Goal: Task Accomplishment & Management: Complete application form

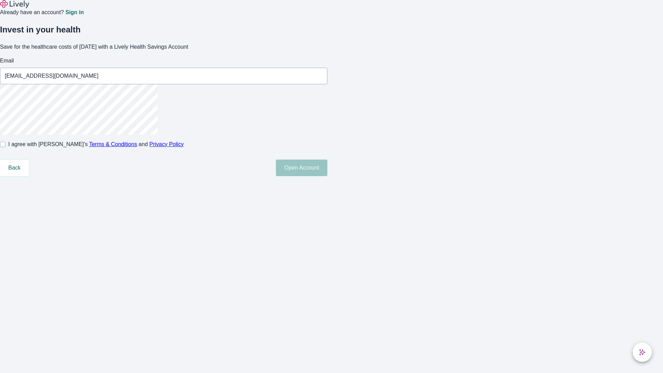
click at [6, 147] on input "I agree with Lively’s Terms & Conditions and Privacy Policy" at bounding box center [3, 145] width 6 height 6
checkbox input "true"
click at [327, 176] on button "Open Account" at bounding box center [301, 167] width 51 height 17
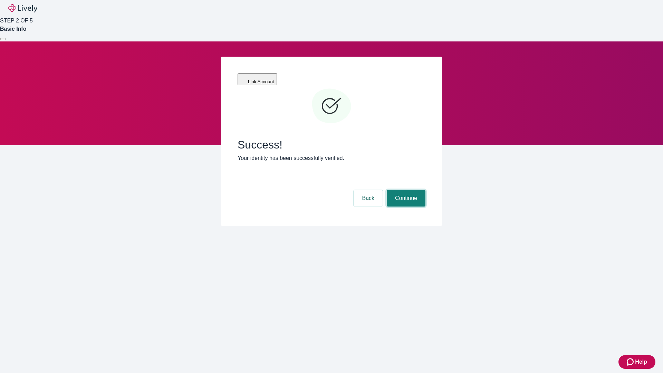
click at [405, 190] on button "Continue" at bounding box center [406, 198] width 39 height 17
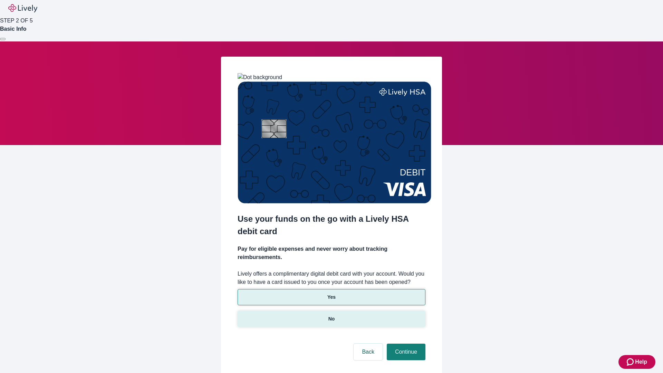
click at [331, 315] on p "No" at bounding box center [331, 318] width 7 height 7
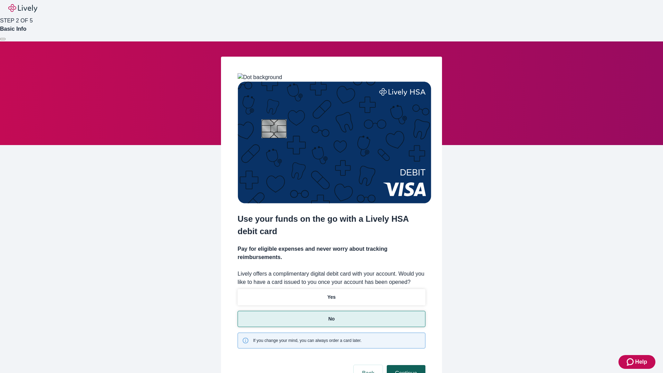
click at [405, 365] on button "Continue" at bounding box center [406, 373] width 39 height 17
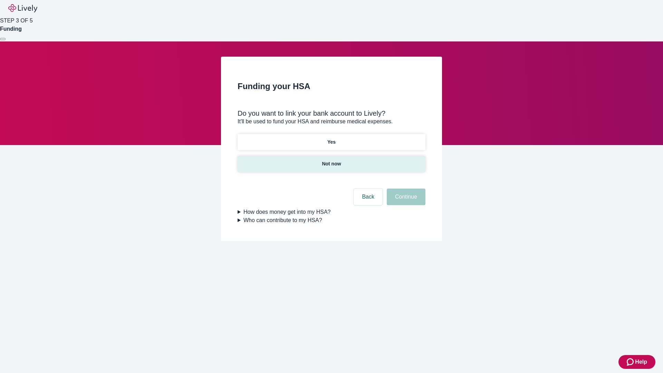
click at [331, 160] on p "Not now" at bounding box center [331, 163] width 19 height 7
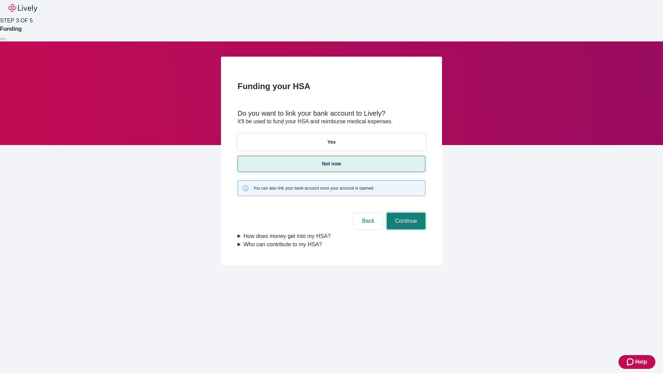
click at [405, 213] on button "Continue" at bounding box center [406, 221] width 39 height 17
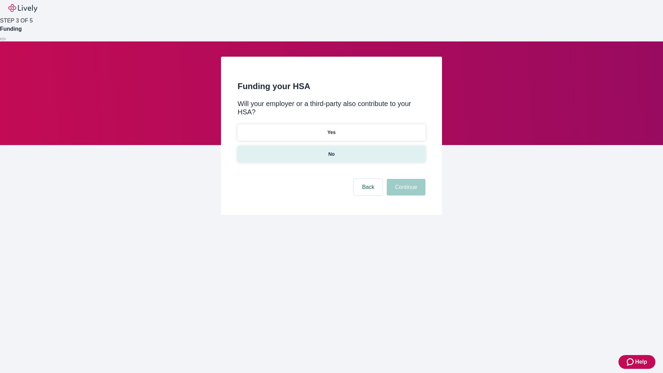
click at [331, 151] on p "No" at bounding box center [331, 154] width 7 height 7
click at [405, 179] on button "Continue" at bounding box center [406, 187] width 39 height 17
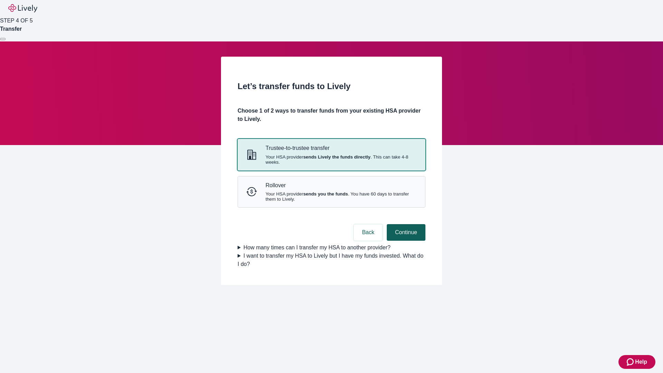
click at [331, 159] on strong "sends Lively the funds directly" at bounding box center [336, 156] width 67 height 5
click at [405, 241] on button "Continue" at bounding box center [406, 232] width 39 height 17
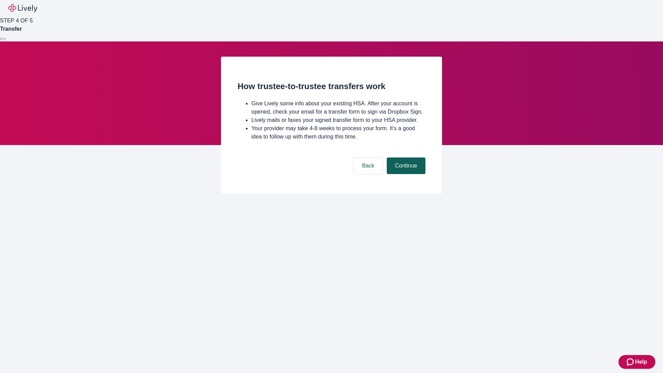
click at [405, 174] on button "Continue" at bounding box center [406, 165] width 39 height 17
